Goal: Transaction & Acquisition: Purchase product/service

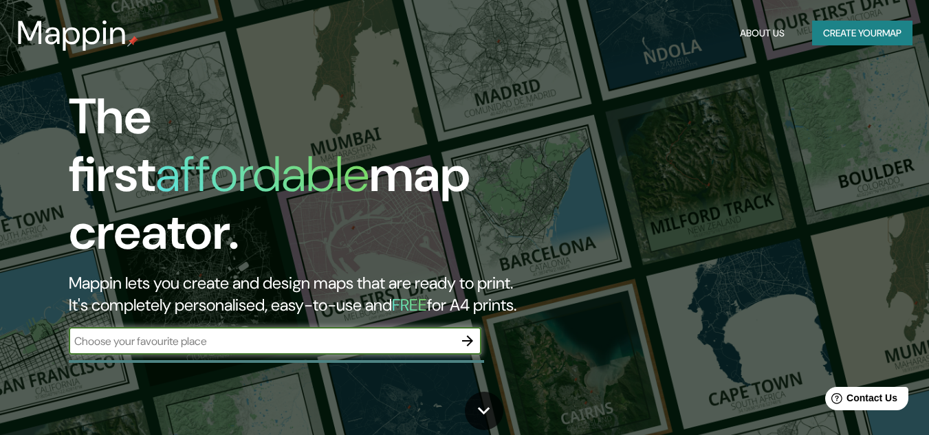
click at [389, 334] on input "text" at bounding box center [261, 342] width 385 height 16
type input "cali"
click at [461, 333] on icon "button" at bounding box center [467, 341] width 17 height 17
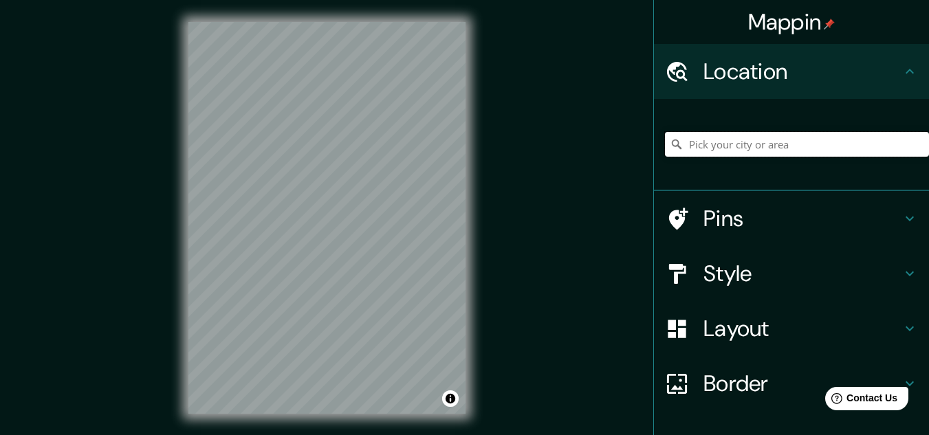
paste input "[STREET_ADDRESS][PERSON_NAME]"
type input "[STREET_ADDRESS][PERSON_NAME]"
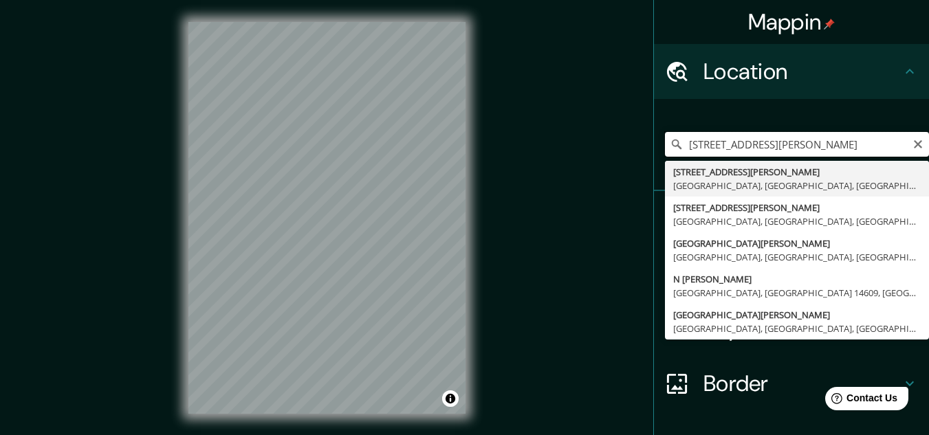
click at [683, 149] on input "[STREET_ADDRESS][PERSON_NAME]" at bounding box center [797, 144] width 264 height 25
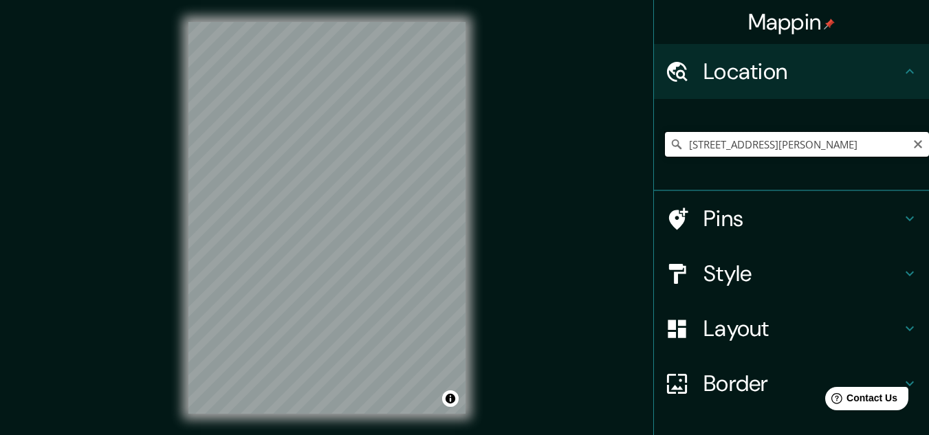
click at [692, 141] on input "[STREET_ADDRESS][PERSON_NAME]" at bounding box center [797, 144] width 264 height 25
click at [724, 135] on input "[STREET_ADDRESS][PERSON_NAME]" at bounding box center [797, 144] width 264 height 25
click at [723, 149] on input "[STREET_ADDRESS][PERSON_NAME]" at bounding box center [797, 144] width 264 height 25
click at [752, 131] on div "[STREET_ADDRESS][PERSON_NAME]" at bounding box center [797, 144] width 264 height 69
click at [762, 145] on input "[STREET_ADDRESS][PERSON_NAME]" at bounding box center [797, 144] width 264 height 25
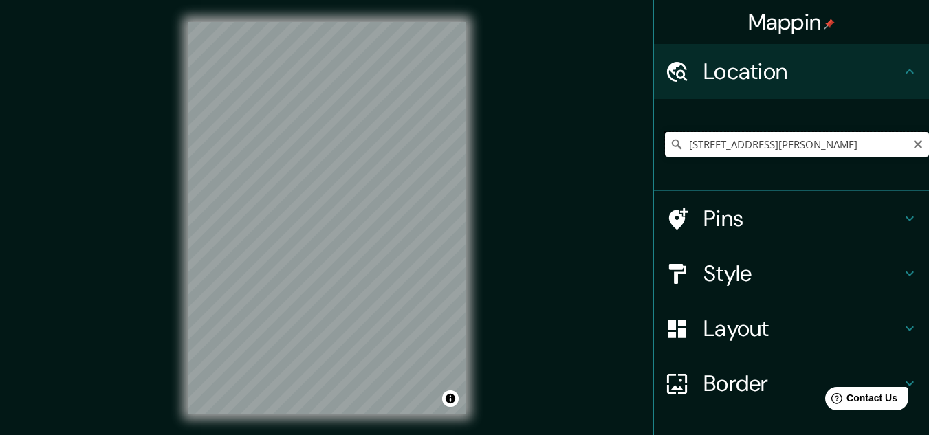
click at [748, 146] on input "[STREET_ADDRESS][PERSON_NAME]" at bounding box center [797, 144] width 264 height 25
click at [824, 144] on input "[STREET_ADDRESS][PERSON_NAME]" at bounding box center [797, 144] width 264 height 25
click at [913, 142] on icon "Clear" at bounding box center [918, 144] width 11 height 11
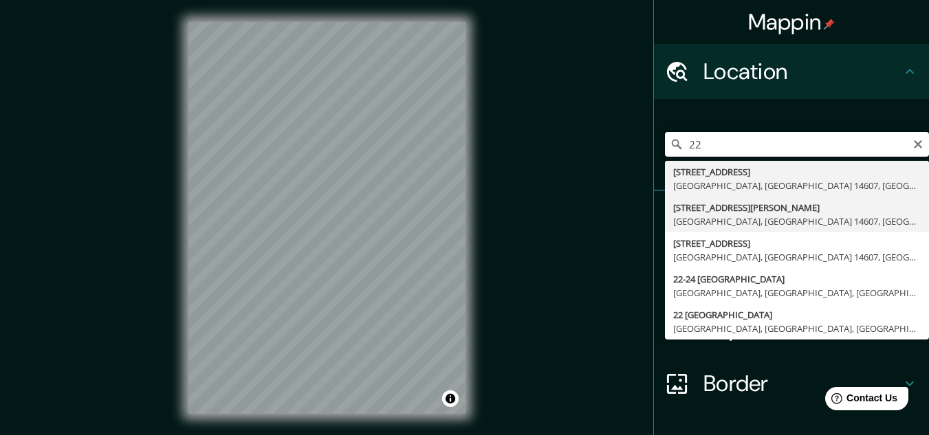
type input "2"
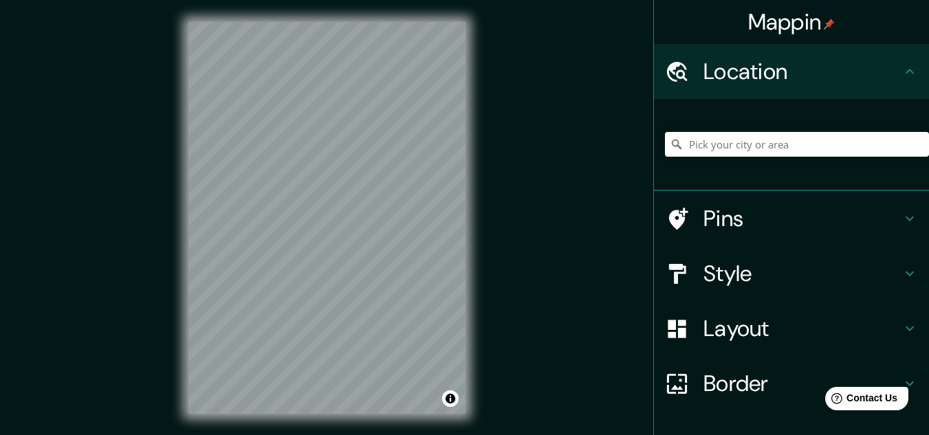
click at [548, 87] on div "Mappin Location Pins Style Layout Border Choose a border. Hint : you can make l…" at bounding box center [464, 229] width 929 height 458
click at [719, 151] on input "Pick your city or area" at bounding box center [797, 144] width 264 height 25
paste input "[STREET_ADDRESS][PERSON_NAME]"
type input "[STREET_ADDRESS][PERSON_NAME]"
